Goal: Transaction & Acquisition: Purchase product/service

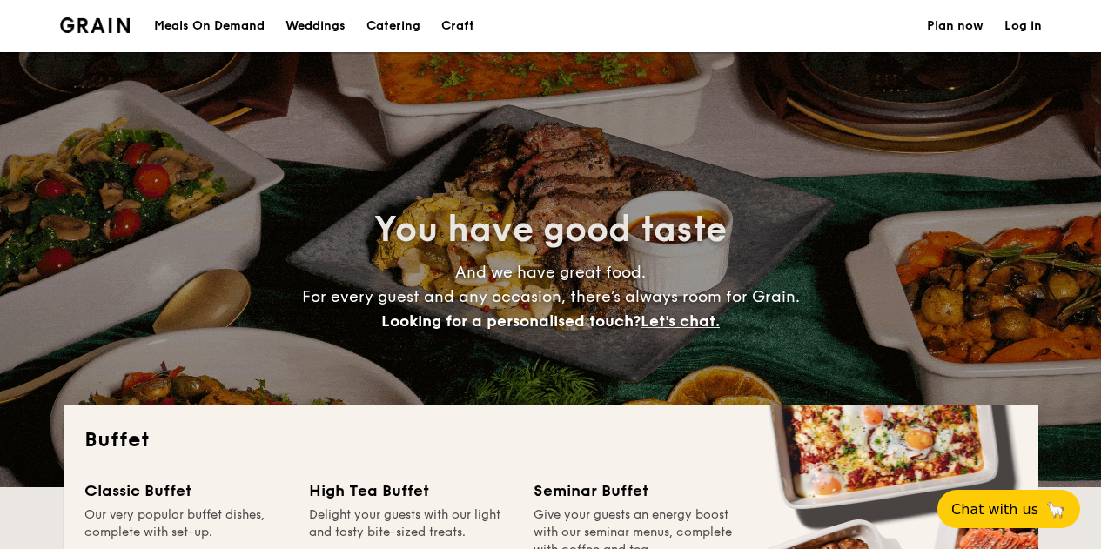
select select
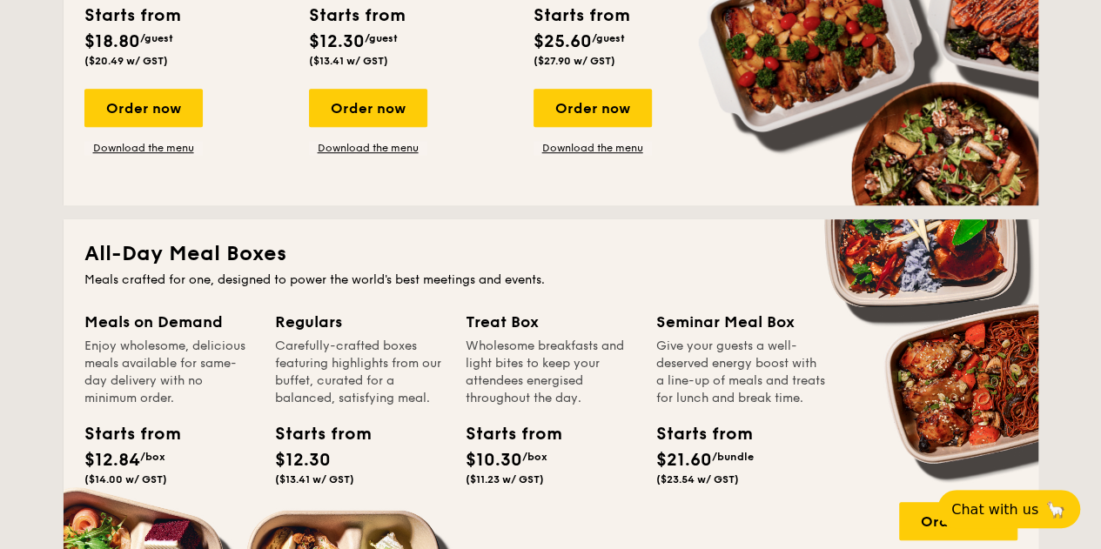
scroll to position [609, 0]
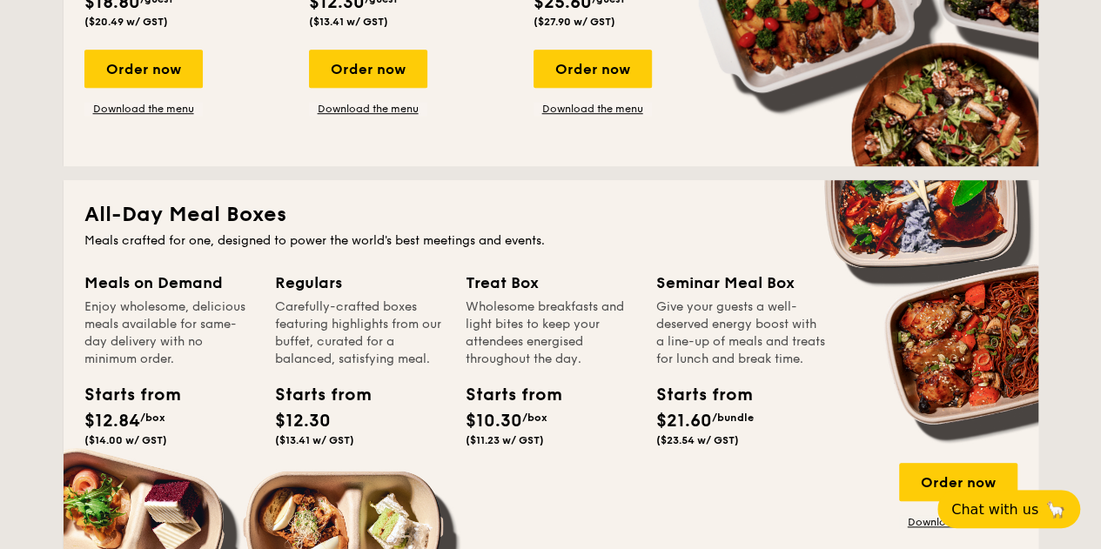
drag, startPoint x: 388, startPoint y: 76, endPoint x: 464, endPoint y: 124, distance: 90.1
click at [388, 76] on div "Order now" at bounding box center [368, 69] width 118 height 38
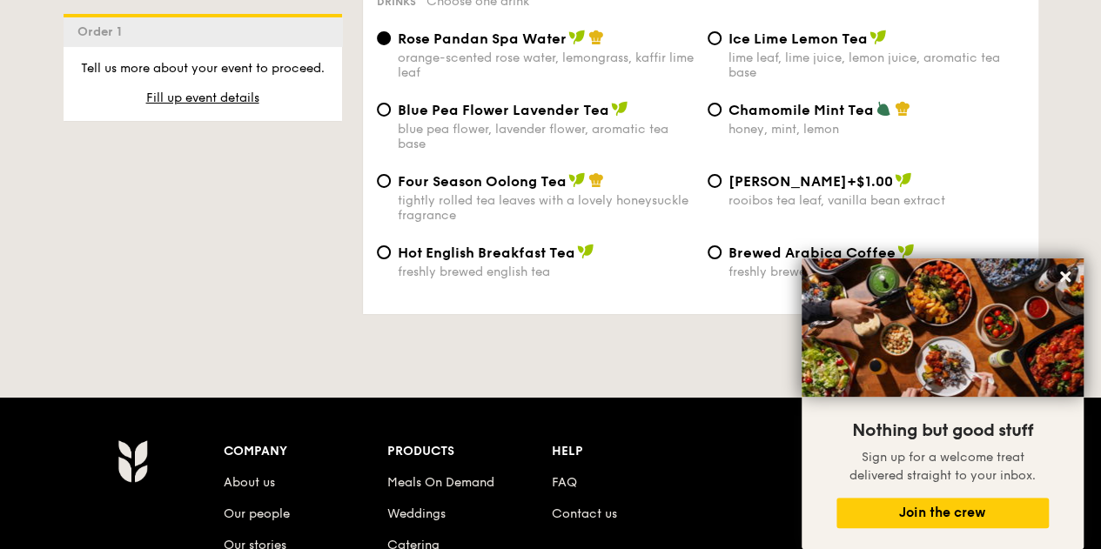
scroll to position [2959, 0]
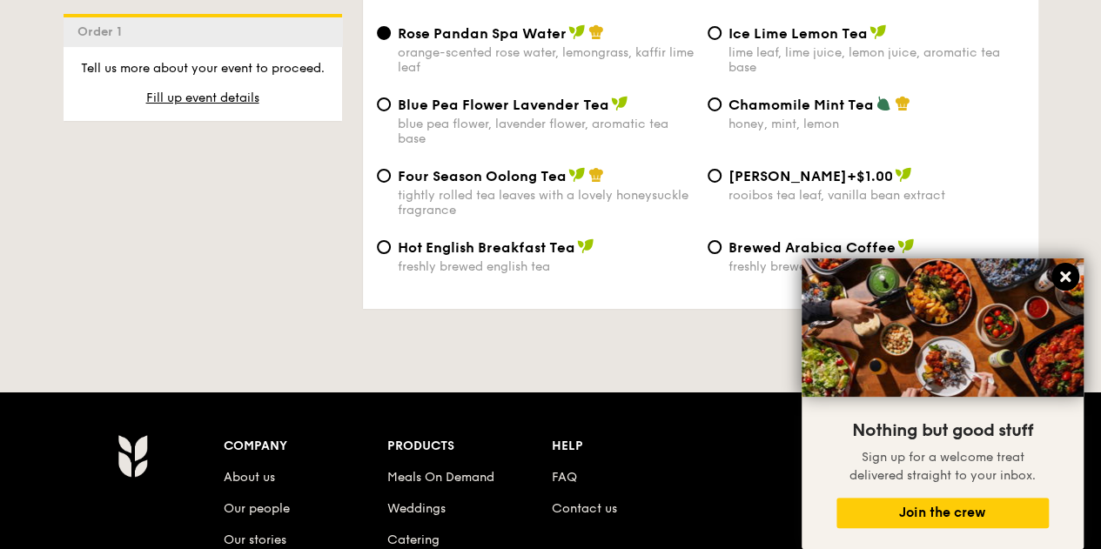
click at [1071, 278] on icon at bounding box center [1066, 277] width 16 height 16
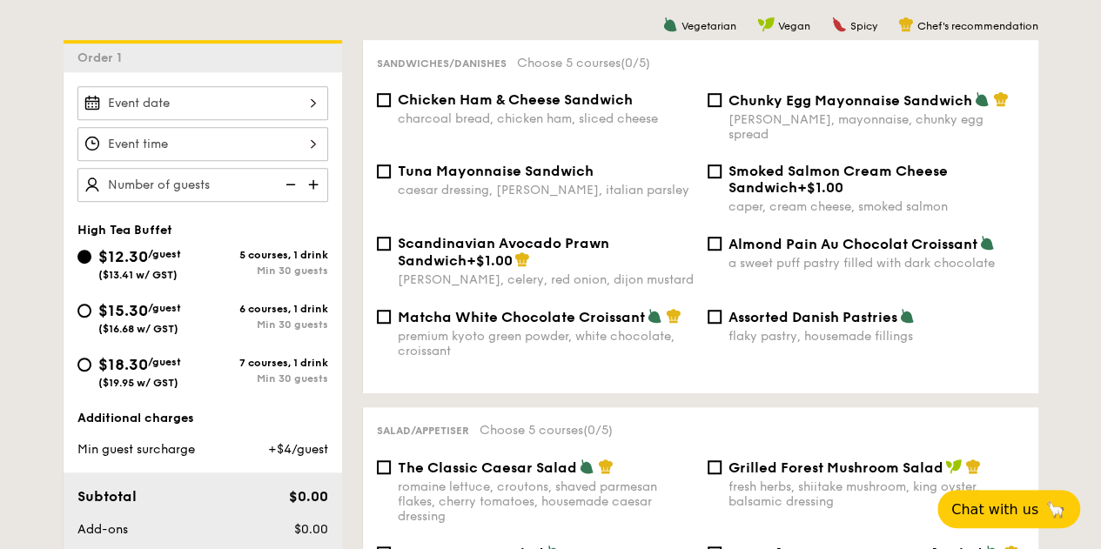
scroll to position [435, 0]
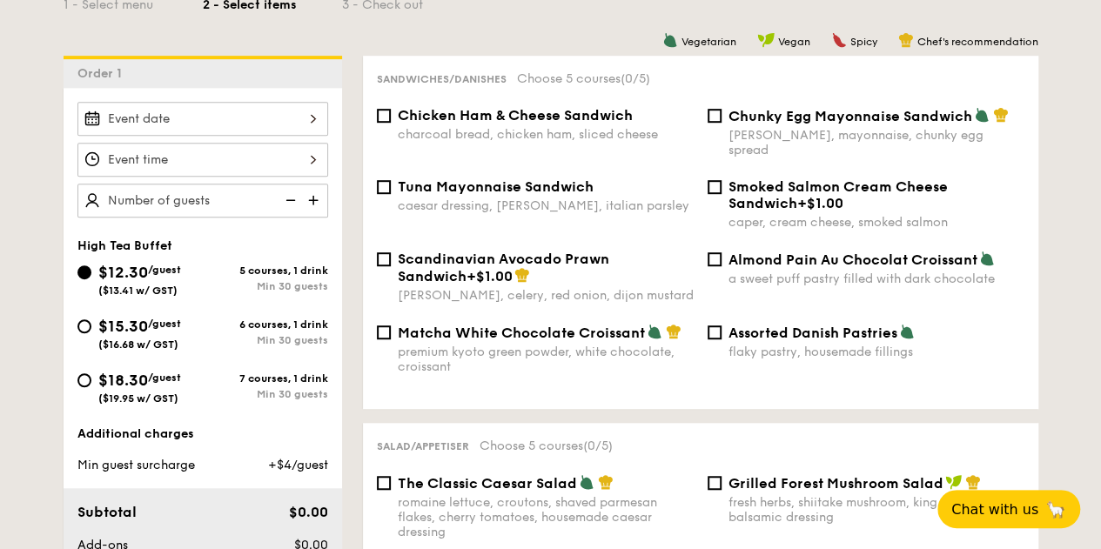
select select
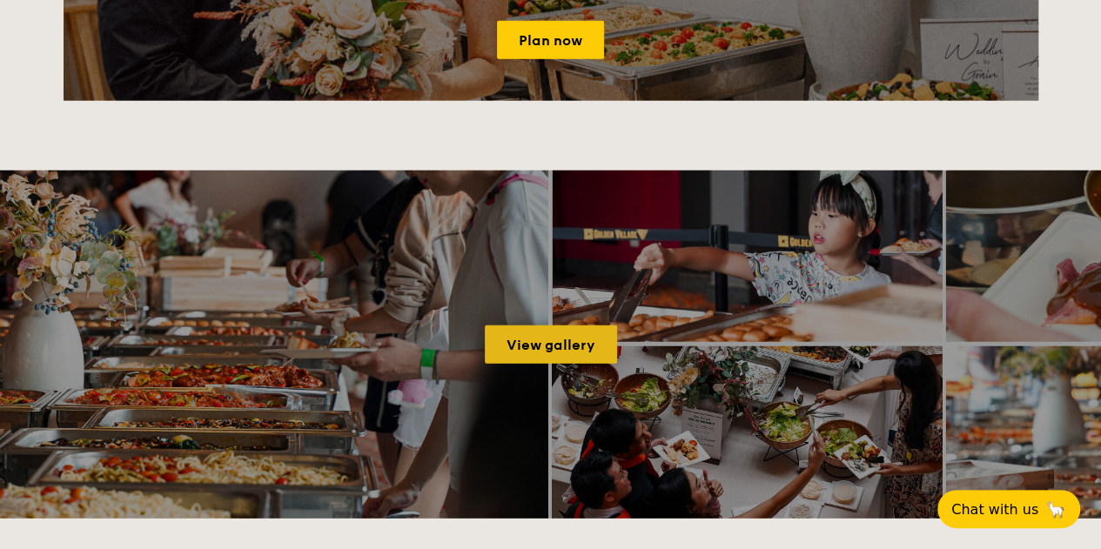
scroll to position [2214, 0]
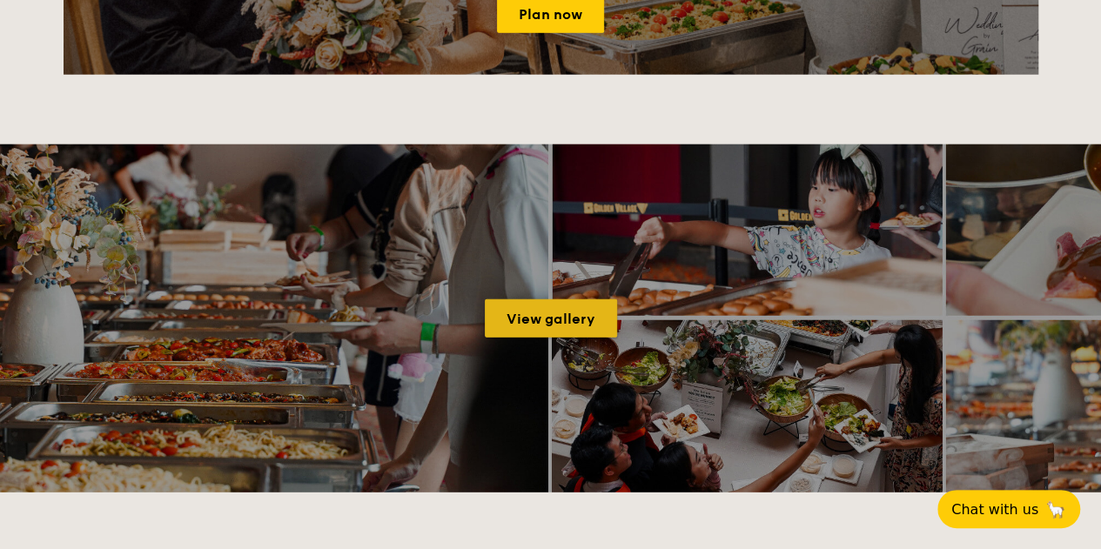
click at [555, 313] on link "View gallery" at bounding box center [551, 318] width 132 height 38
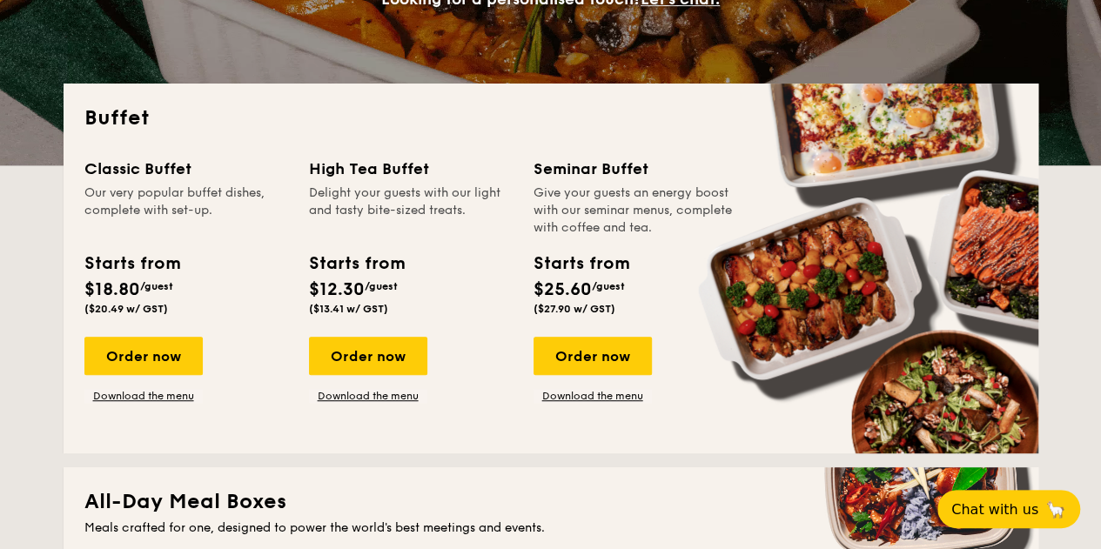
scroll to position [348, 0]
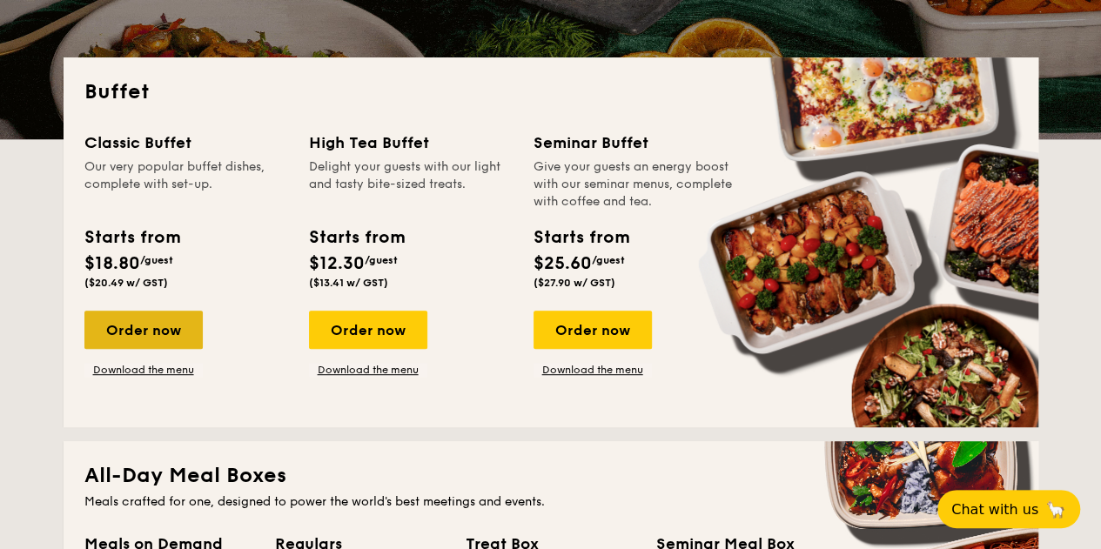
click at [184, 323] on div "Order now" at bounding box center [143, 330] width 118 height 38
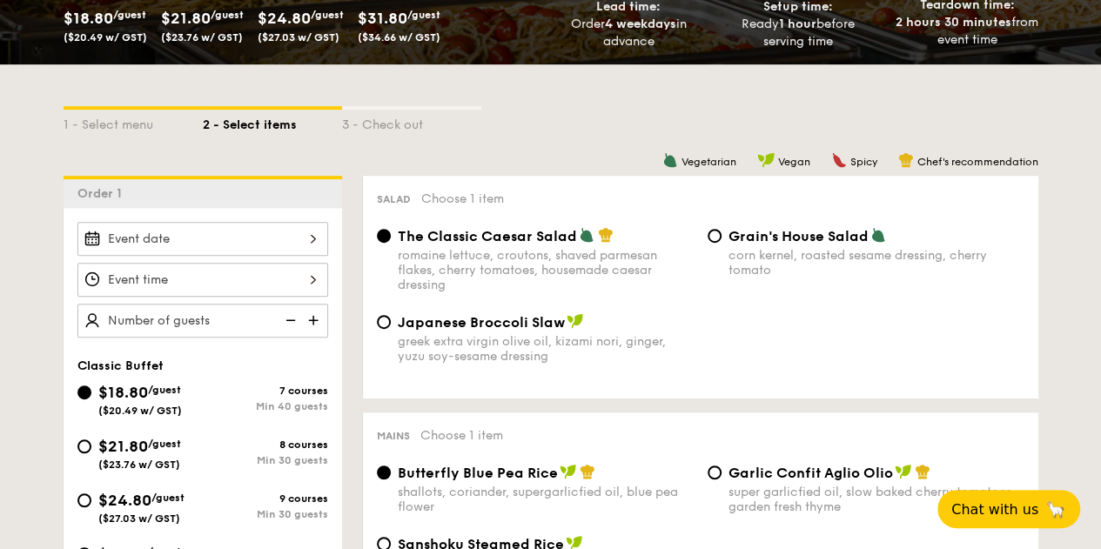
scroll to position [174, 0]
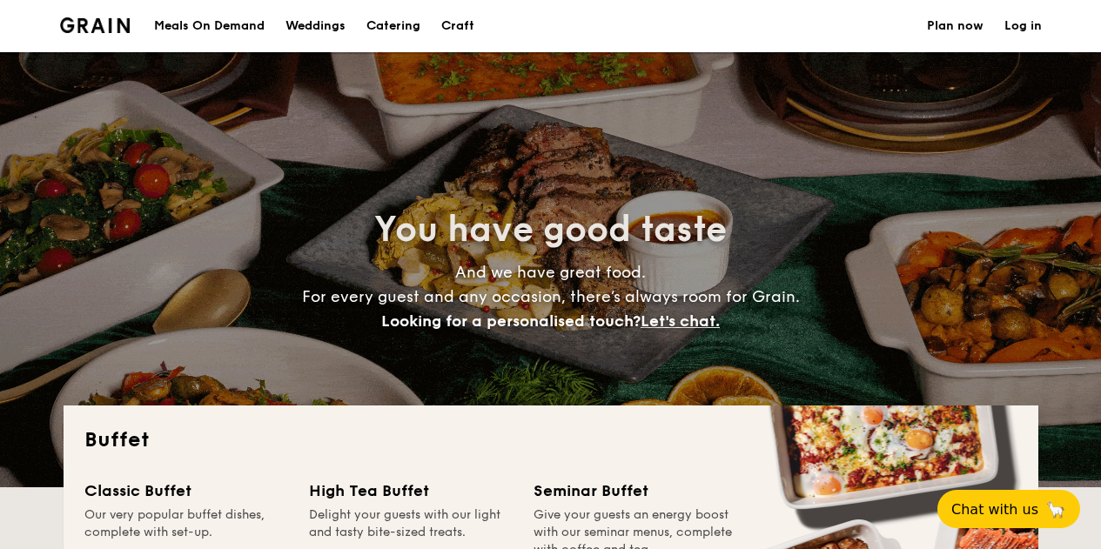
select select
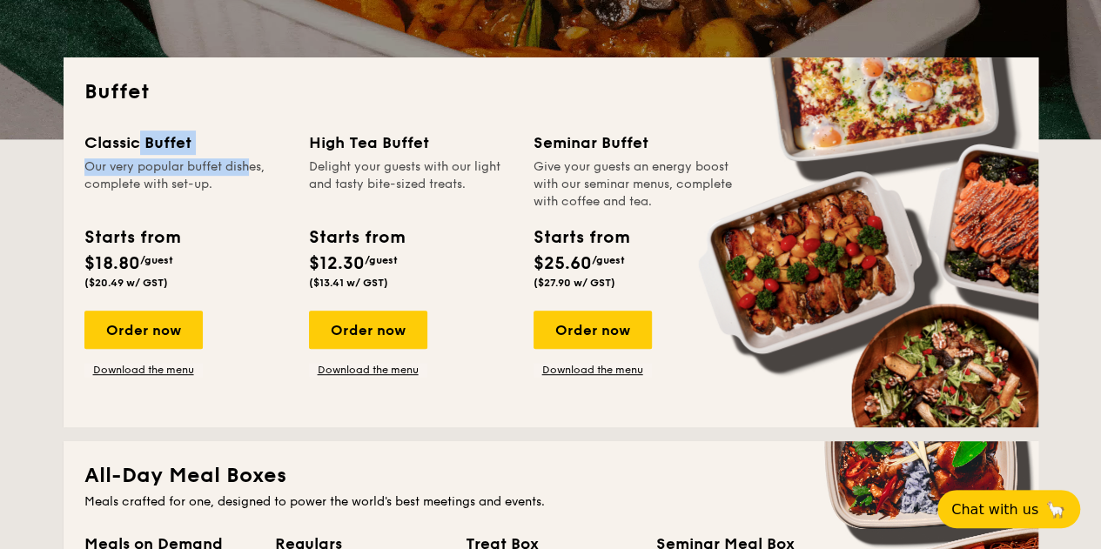
drag, startPoint x: 111, startPoint y: 119, endPoint x: 212, endPoint y: 161, distance: 110.1
click at [212, 161] on div "Buffet Classic Buffet Our very popular buffet dishes, complete with set-up. Sta…" at bounding box center [551, 242] width 975 height 370
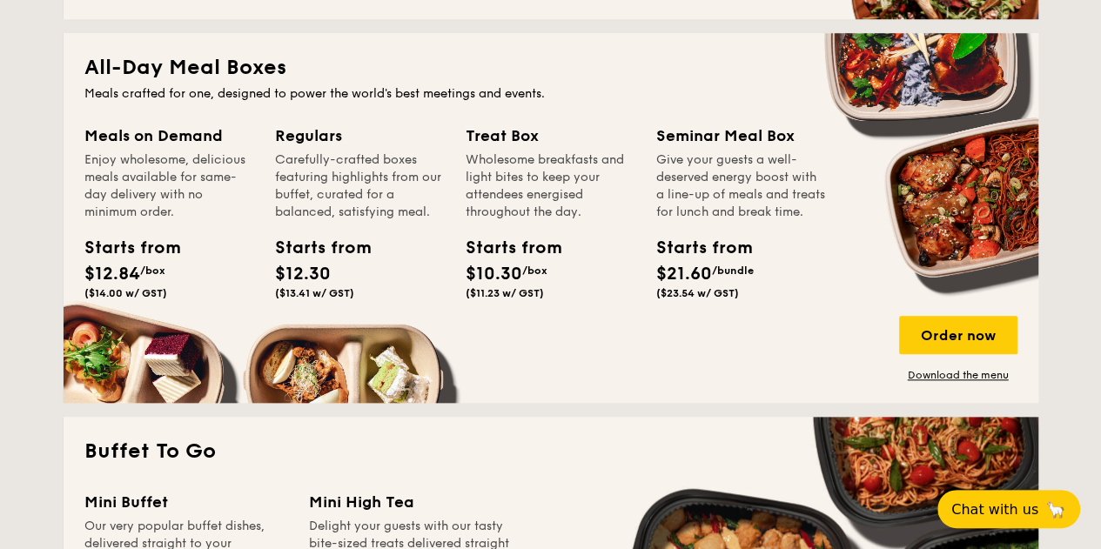
scroll to position [783, 0]
